Goal: Information Seeking & Learning: Learn about a topic

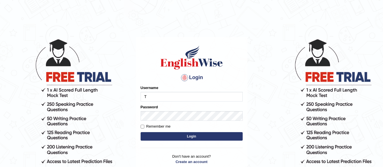
type input "Tia50"
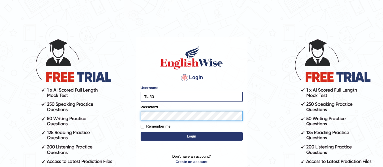
click at [141, 132] on button "Login" at bounding box center [192, 136] width 102 height 9
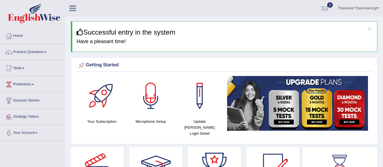
click at [42, 48] on link "Practice Questions" at bounding box center [32, 51] width 65 height 14
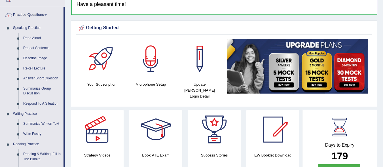
scroll to position [34, 0]
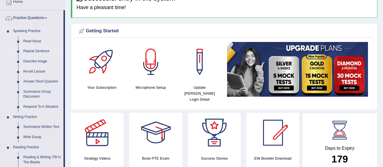
click at [39, 51] on link "Repeat Sentence" at bounding box center [42, 51] width 43 height 10
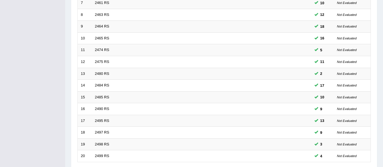
scroll to position [208, 0]
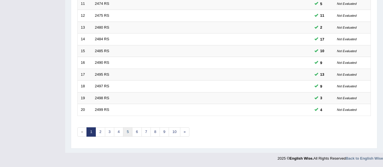
click at [129, 134] on link "5" at bounding box center [127, 131] width 9 height 9
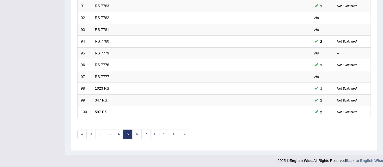
scroll to position [208, 0]
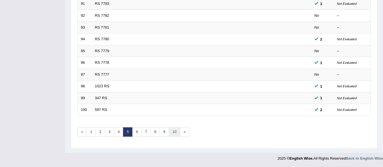
click at [176, 132] on link "10" at bounding box center [174, 131] width 11 height 9
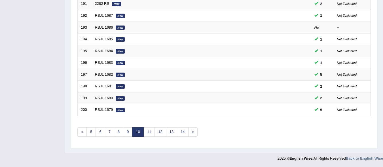
scroll to position [208, 0]
click at [150, 132] on link "11" at bounding box center [148, 132] width 11 height 9
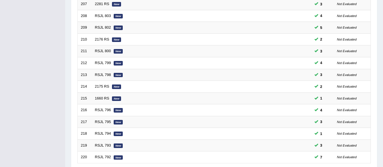
scroll to position [208, 0]
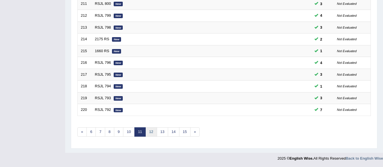
click at [153, 132] on link "12" at bounding box center [150, 131] width 11 height 9
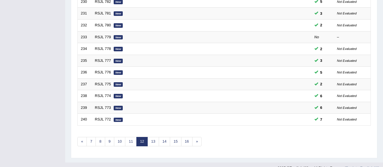
scroll to position [208, 0]
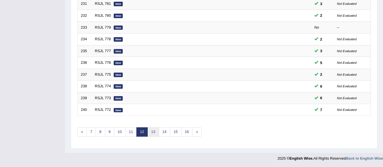
click at [157, 132] on link "13" at bounding box center [152, 131] width 11 height 9
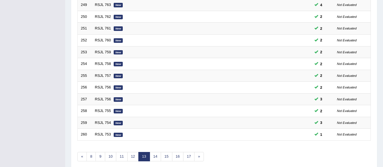
scroll to position [208, 0]
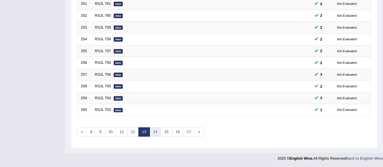
click at [158, 132] on link "14" at bounding box center [155, 131] width 11 height 9
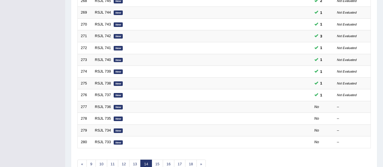
scroll to position [208, 0]
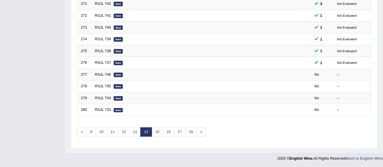
click at [158, 131] on link "15" at bounding box center [157, 131] width 11 height 9
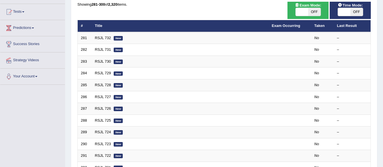
scroll to position [63, 0]
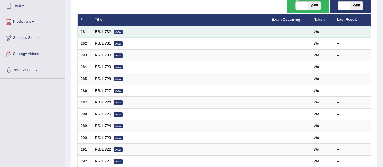
click at [102, 33] on link "RSJL 732" at bounding box center [103, 31] width 16 height 4
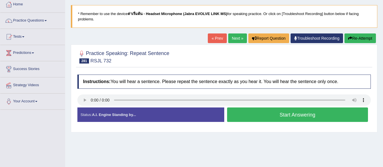
scroll to position [33, 0]
